Goal: Task Accomplishment & Management: Use online tool/utility

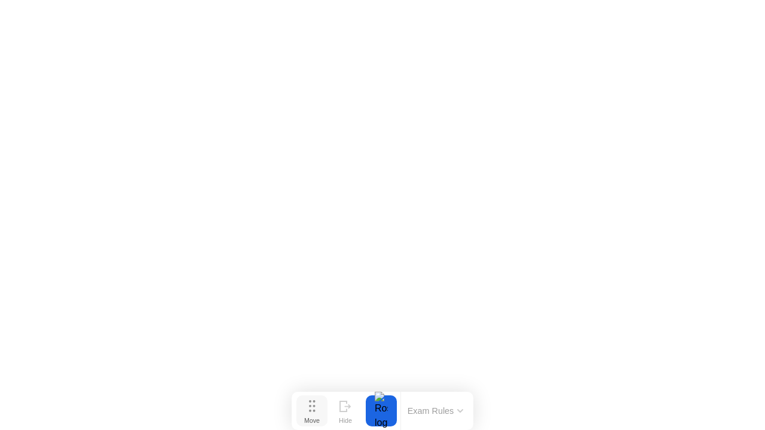
click at [319, 417] on div "Move" at bounding box center [312, 420] width 16 height 7
click at [342, 417] on div "Hide" at bounding box center [345, 420] width 13 height 7
click div "End Proctoring Session"
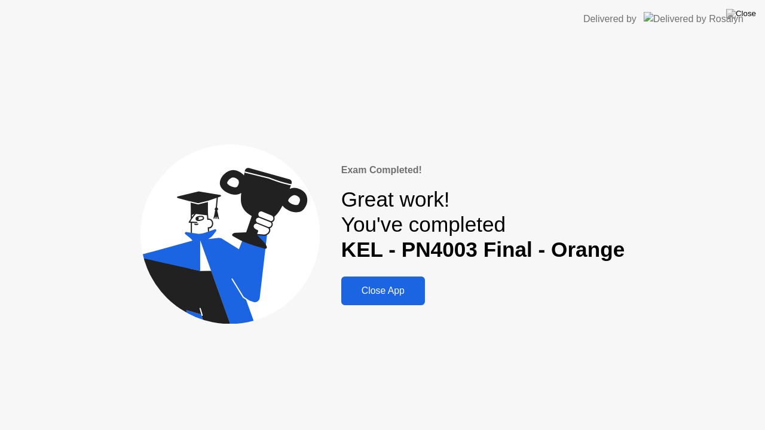
click at [402, 296] on div "Close App" at bounding box center [383, 291] width 77 height 11
